Goal: Navigation & Orientation: Find specific page/section

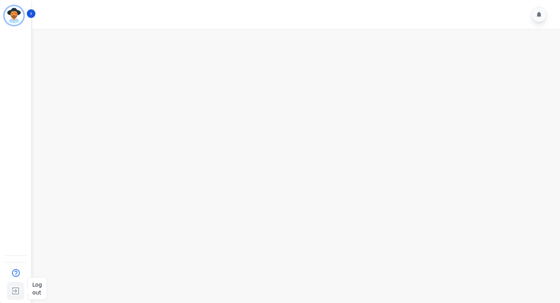
click at [16, 291] on img "Sidebar" at bounding box center [16, 290] width 14 height 15
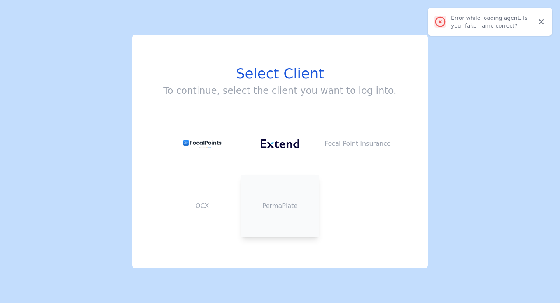
click at [278, 206] on p "PermaPlate" at bounding box center [280, 205] width 78 height 9
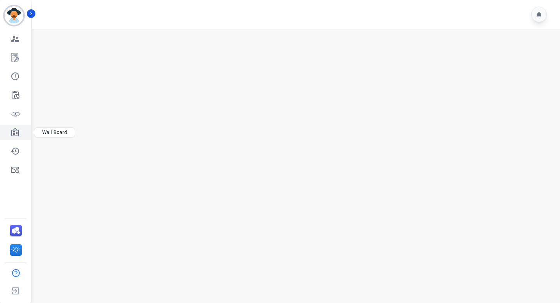
click at [14, 131] on icon "Sidebar" at bounding box center [15, 132] width 8 height 9
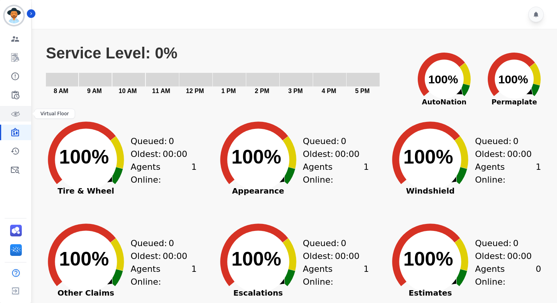
click at [16, 113] on icon "Sidebar" at bounding box center [15, 113] width 9 height 9
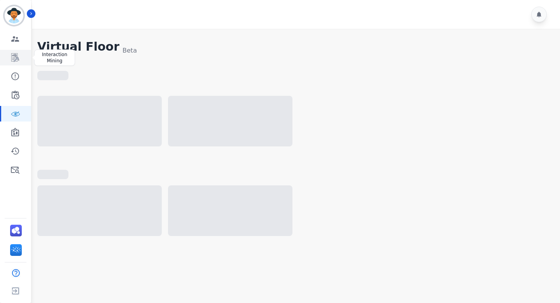
click at [17, 60] on icon "Sidebar" at bounding box center [15, 57] width 9 height 9
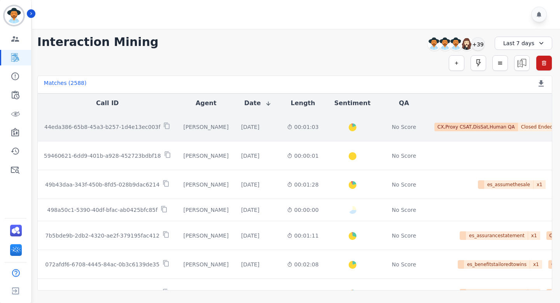
click at [140, 126] on p "44eda386-65b8-45a3-b257-1d4e13ec003f" at bounding box center [102, 127] width 116 height 8
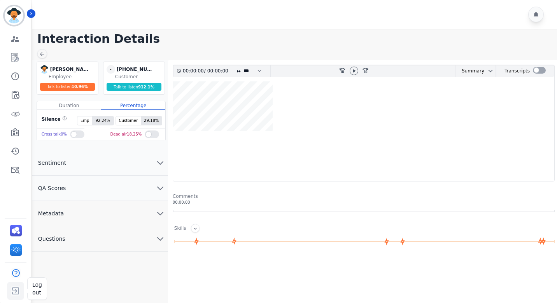
click at [14, 294] on img "Sidebar" at bounding box center [16, 290] width 14 height 15
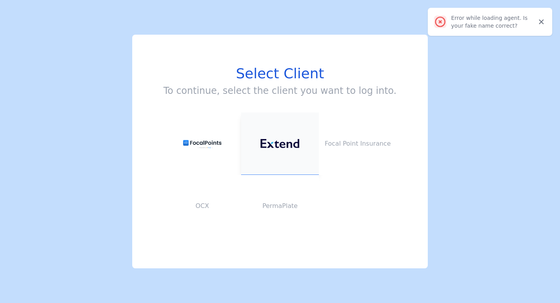
click at [285, 146] on img at bounding box center [280, 143] width 39 height 9
